Goal: Task Accomplishment & Management: Use online tool/utility

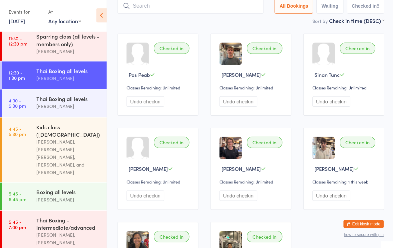
scroll to position [76, 0]
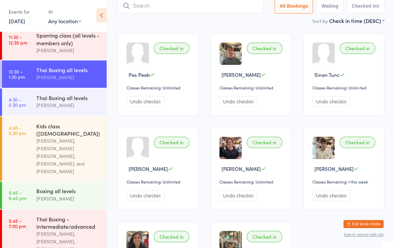
click at [83, 102] on div "Thai Boxing all levels" at bounding box center [68, 98] width 64 height 7
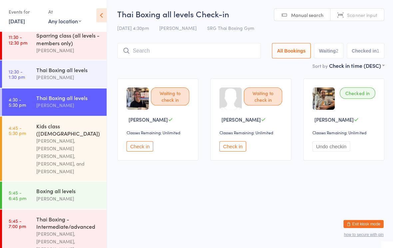
click at [181, 53] on input "search" at bounding box center [188, 51] width 143 height 15
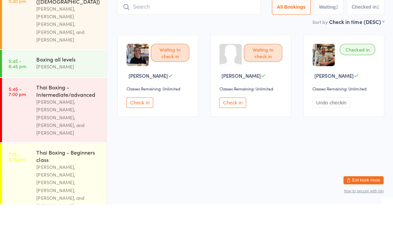
scroll to position [163, 0]
click at [74, 128] on div "Thai Boxing - Intermediate/advanced" at bounding box center [68, 135] width 64 height 15
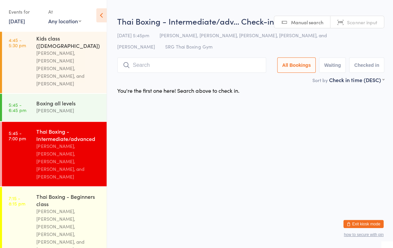
click at [237, 69] on input "search" at bounding box center [191, 65] width 148 height 15
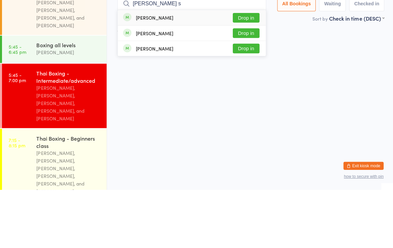
type input "[PERSON_NAME] s"
click at [248, 87] on button "Drop in" at bounding box center [245, 92] width 27 height 10
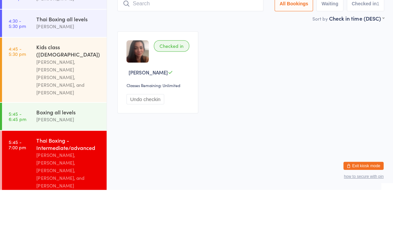
scroll to position [95, 0]
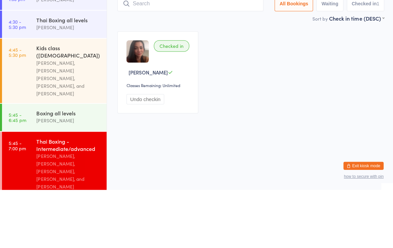
click at [67, 75] on div "Thai Boxing all levels" at bounding box center [68, 78] width 64 height 7
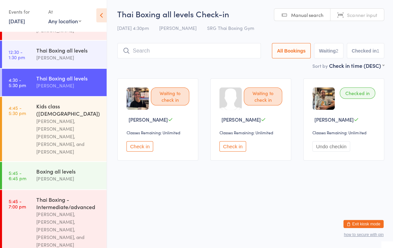
click at [175, 58] on input "search" at bounding box center [188, 51] width 143 height 15
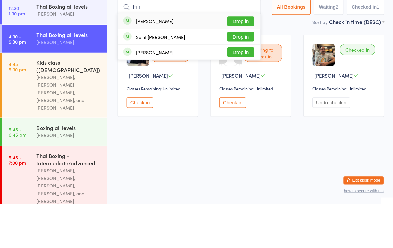
type input "Fin"
click at [234, 61] on button "Drop in" at bounding box center [240, 66] width 27 height 10
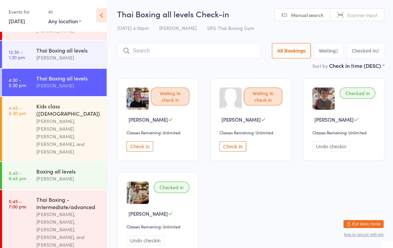
click at [138, 48] on input "search" at bounding box center [188, 51] width 143 height 15
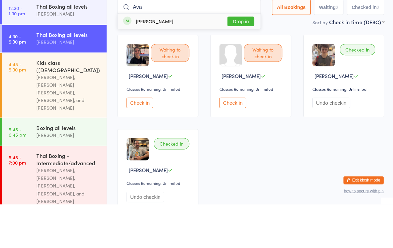
type input "Ava"
click at [231, 61] on button "Drop in" at bounding box center [240, 66] width 27 height 10
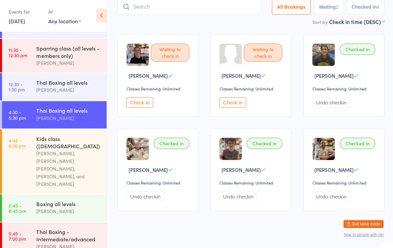
scroll to position [63, 0]
click at [84, 120] on div "[PERSON_NAME]" at bounding box center [68, 119] width 64 height 8
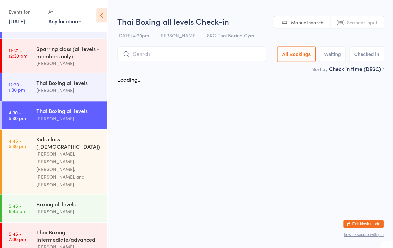
scroll to position [0, 0]
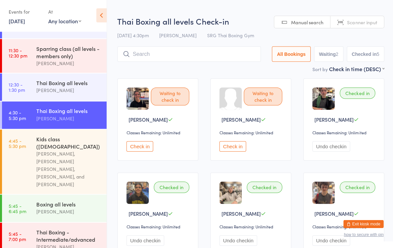
click at [209, 55] on input "search" at bounding box center [188, 54] width 143 height 15
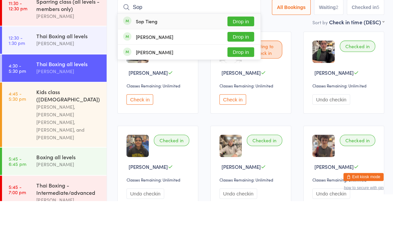
type input "Sop"
click at [244, 64] on button "Drop in" at bounding box center [240, 69] width 27 height 10
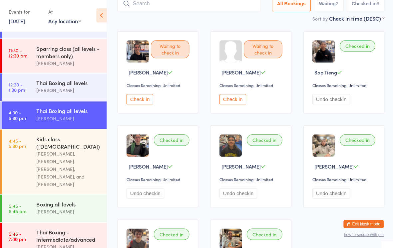
click at [162, 10] on input "search" at bounding box center [188, 4] width 143 height 15
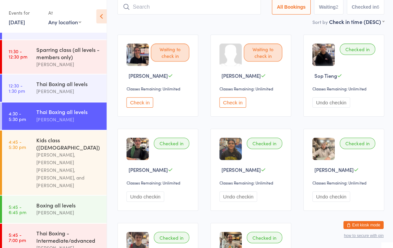
scroll to position [44, 0]
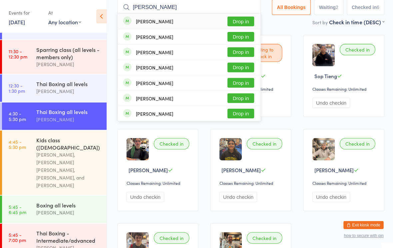
type input "[PERSON_NAME]"
click at [240, 38] on button "Drop in" at bounding box center [240, 37] width 27 height 10
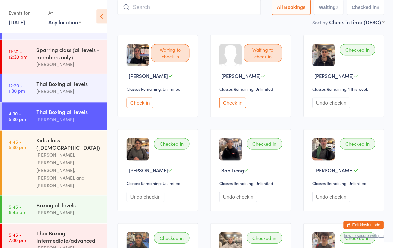
click at [143, 104] on button "Check in" at bounding box center [139, 103] width 27 height 10
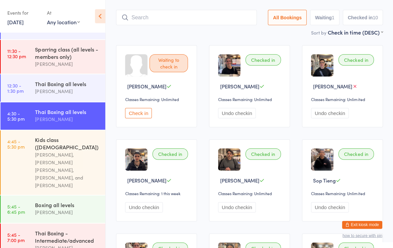
scroll to position [0, 0]
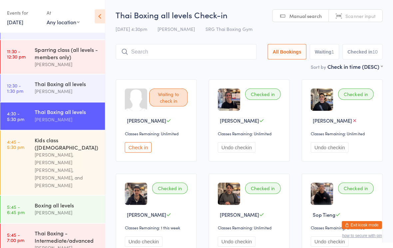
click at [219, 45] on input "search" at bounding box center [187, 51] width 140 height 15
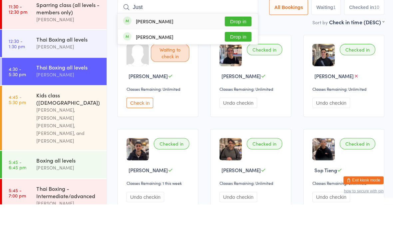
type input "Just"
click at [239, 61] on button "Drop in" at bounding box center [237, 66] width 27 height 10
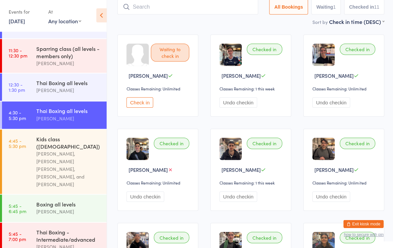
click at [29, 115] on link "4:30 - 5:30 pm Thai Boxing all levels [PERSON_NAME]" at bounding box center [54, 115] width 104 height 27
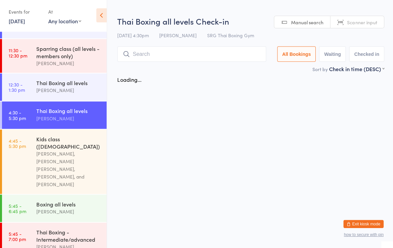
scroll to position [0, 0]
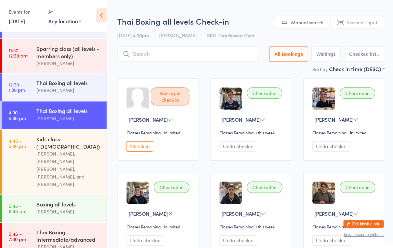
click at [144, 53] on input "search" at bounding box center [187, 54] width 140 height 15
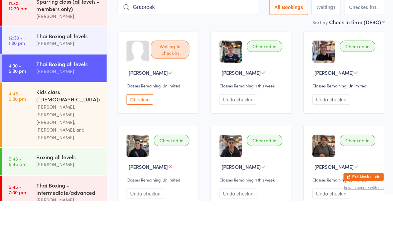
type input "Graoroski"
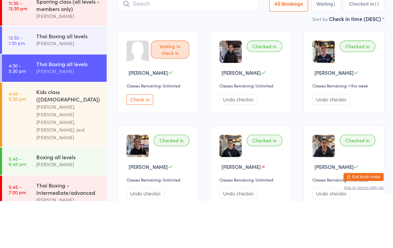
click at [176, 44] on input "search" at bounding box center [187, 51] width 140 height 15
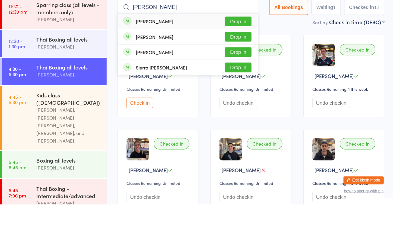
type input "[PERSON_NAME]"
click at [238, 61] on button "Drop in" at bounding box center [237, 66] width 27 height 10
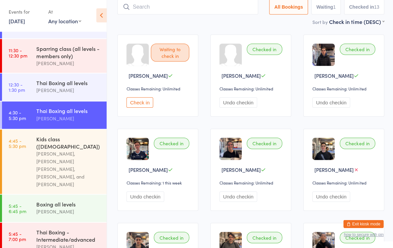
click at [131, 5] on input "search" at bounding box center [187, 7] width 140 height 15
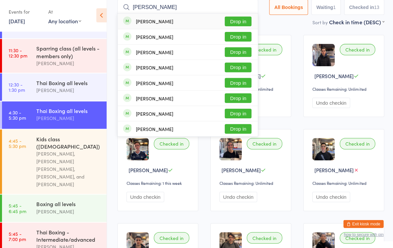
type input "[PERSON_NAME]"
click at [232, 23] on button "Drop in" at bounding box center [237, 23] width 27 height 10
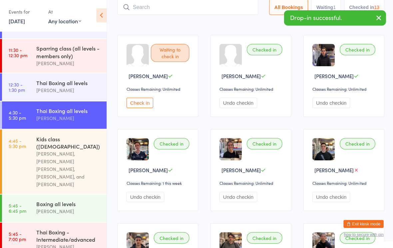
scroll to position [44, 0]
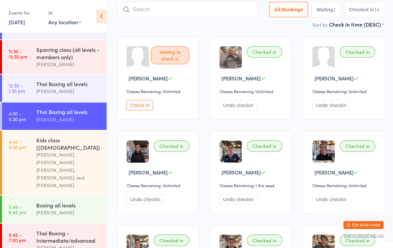
click at [184, 16] on input "search" at bounding box center [187, 9] width 140 height 15
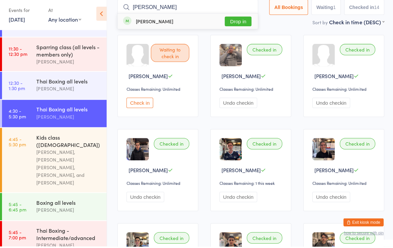
type input "[PERSON_NAME]"
click at [236, 19] on button "Drop in" at bounding box center [237, 24] width 27 height 10
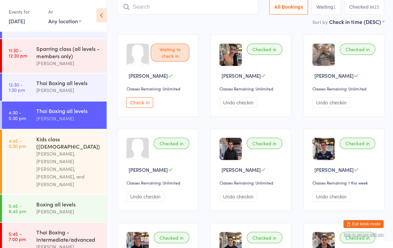
click at [197, 10] on input "search" at bounding box center [187, 7] width 140 height 15
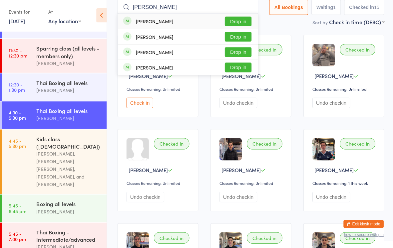
type input "[PERSON_NAME]"
click at [233, 19] on button "Drop in" at bounding box center [237, 23] width 27 height 10
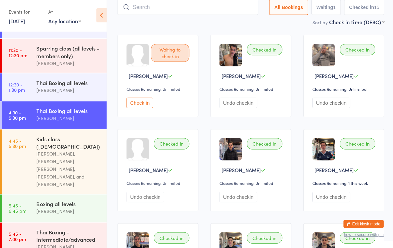
scroll to position [44, 0]
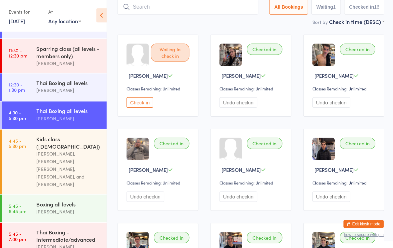
click at [82, 152] on div "[PERSON_NAME], [PERSON_NAME] [PERSON_NAME], [PERSON_NAME], and [PERSON_NAME]" at bounding box center [68, 170] width 64 height 38
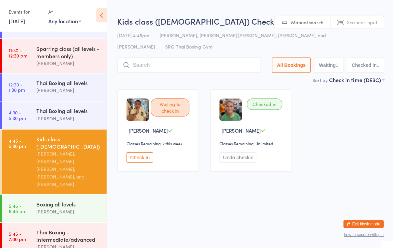
click at [237, 67] on input "search" at bounding box center [188, 65] width 143 height 15
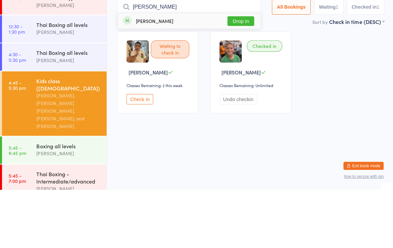
type input "[PERSON_NAME]"
click at [241, 75] on button "Drop in" at bounding box center [240, 80] width 27 height 10
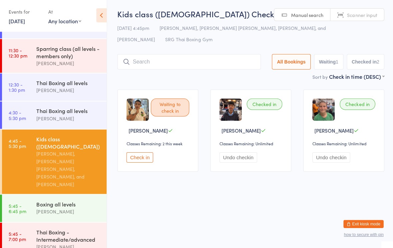
click at [144, 172] on div "Waiting to check in [PERSON_NAME] Classes Remaining: 2 this week Check in" at bounding box center [157, 131] width 81 height 82
click at [135, 160] on button "Check in" at bounding box center [139, 158] width 27 height 10
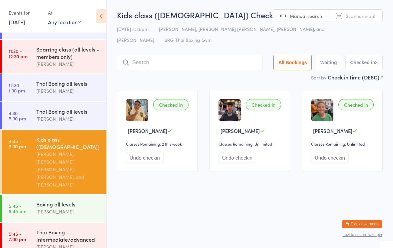
click at [173, 63] on input "search" at bounding box center [190, 62] width 146 height 15
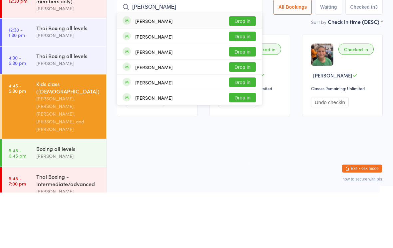
type input "[PERSON_NAME]"
click at [238, 72] on button "Drop in" at bounding box center [242, 77] width 27 height 10
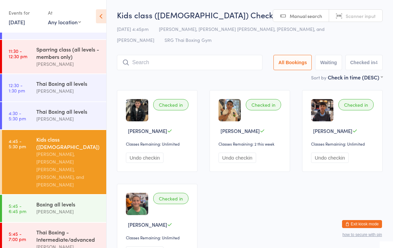
click at [76, 208] on div "[PERSON_NAME]" at bounding box center [68, 212] width 64 height 8
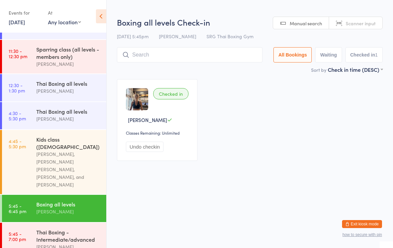
click at [58, 231] on div "Thai Boxing - Intermediate/advanced" at bounding box center [68, 236] width 64 height 15
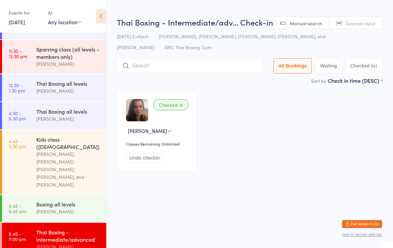
click at [213, 70] on input "search" at bounding box center [190, 65] width 146 height 15
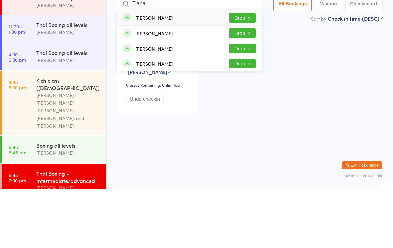
type input "Tiana"
click at [244, 72] on button "Drop in" at bounding box center [242, 77] width 27 height 10
